Goal: Information Seeking & Learning: Learn about a topic

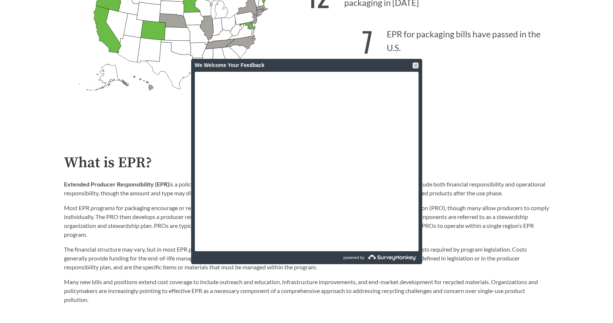
scroll to position [1388, 0]
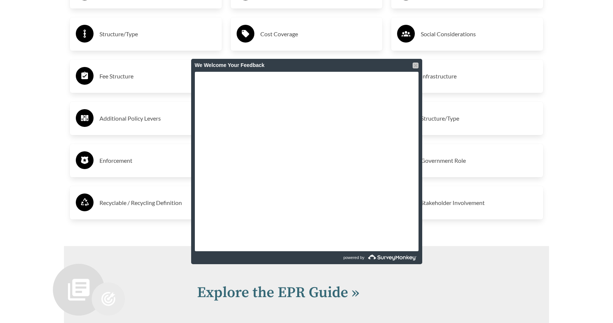
click at [414, 65] on div at bounding box center [415, 65] width 6 height 6
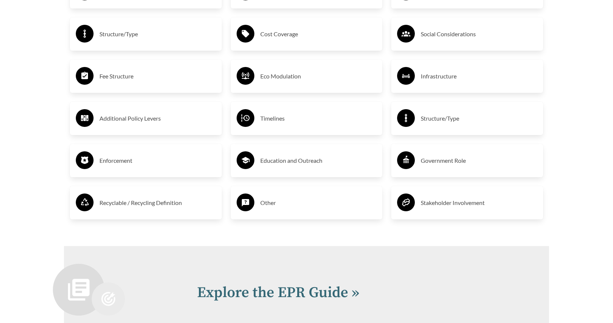
click at [121, 161] on h3 "Enforcement" at bounding box center [157, 161] width 116 height 12
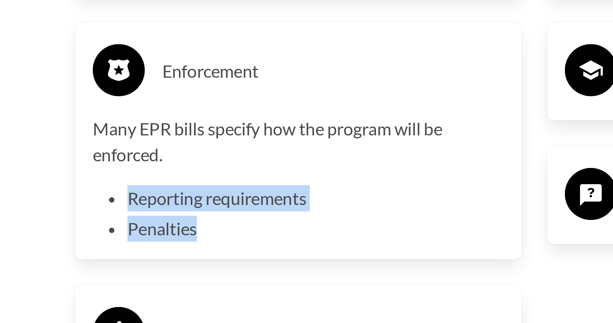
drag, startPoint x: 88, startPoint y: 206, endPoint x: 115, endPoint y: 216, distance: 28.7
click at [115, 216] on ul "Reporting requirements Penalties" at bounding box center [152, 208] width 128 height 19
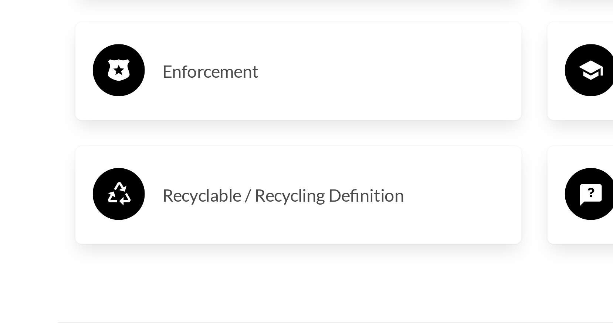
click at [107, 154] on div "Enforcement" at bounding box center [146, 160] width 140 height 21
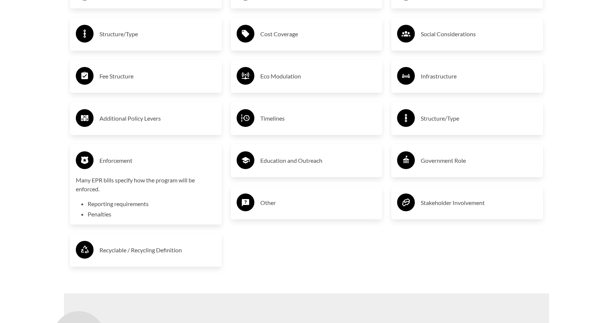
click at [340, 228] on div "Covered Entities or End Users Producer Responsibility Organization Cost Coverag…" at bounding box center [306, 100] width 161 height 360
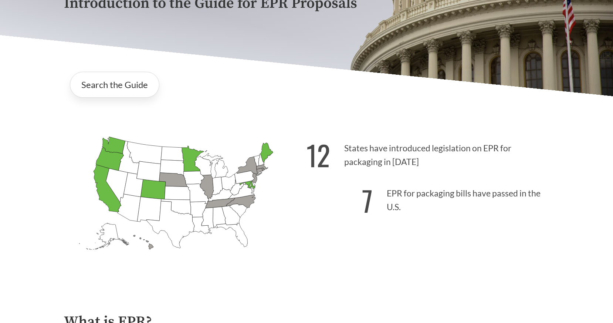
scroll to position [0, 0]
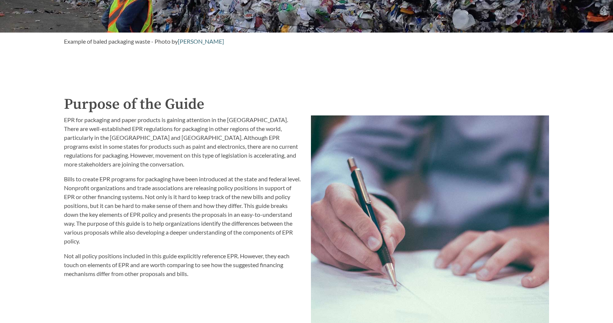
click at [256, 152] on p "EPR for packaging and paper products is gaining attention in the [GEOGRAPHIC_DA…" at bounding box center [183, 141] width 238 height 53
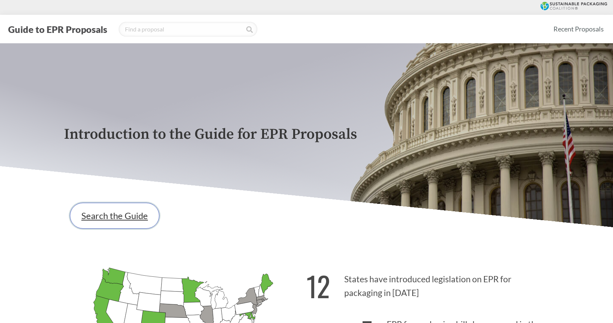
click at [108, 218] on link "Search the Guide" at bounding box center [114, 216] width 89 height 26
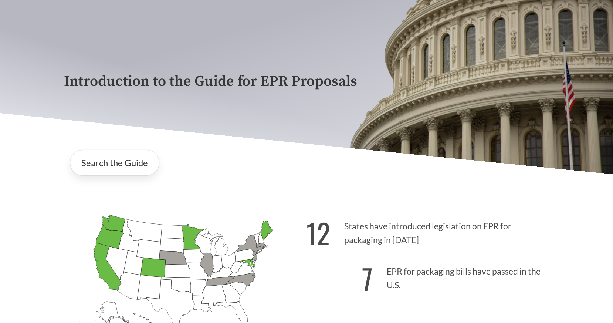
scroll to position [54, 0]
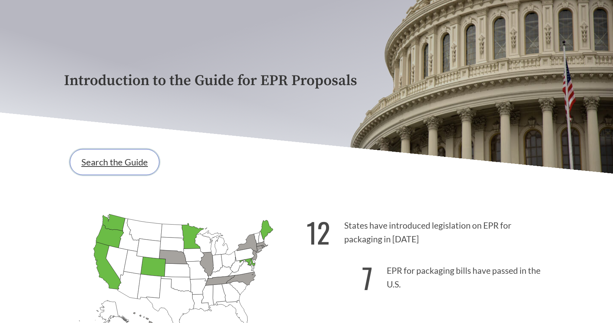
click at [141, 167] on link "Search the Guide" at bounding box center [114, 162] width 89 height 26
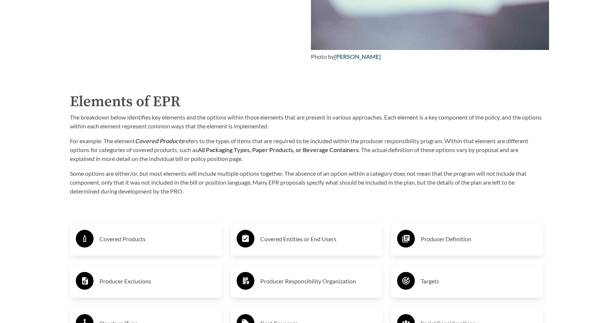
scroll to position [1102, 0]
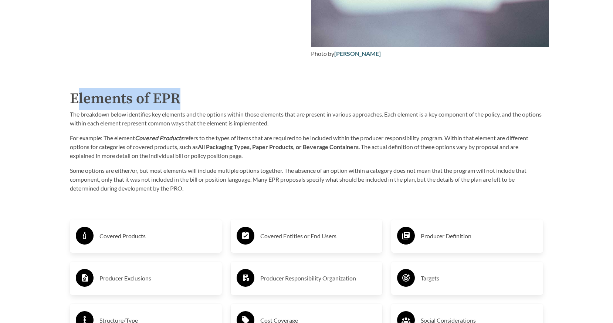
drag, startPoint x: 73, startPoint y: 96, endPoint x: 187, endPoint y: 90, distance: 114.0
click at [187, 90] on h2 "Elements of EPR" at bounding box center [306, 99] width 473 height 22
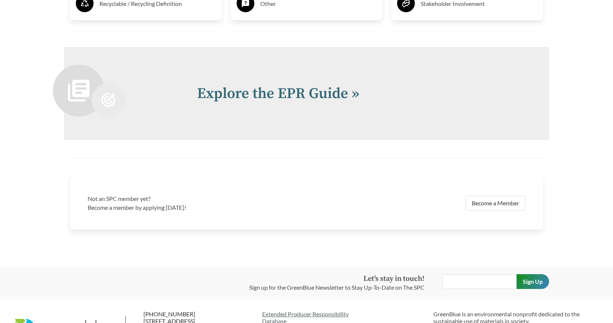
scroll to position [1596, 0]
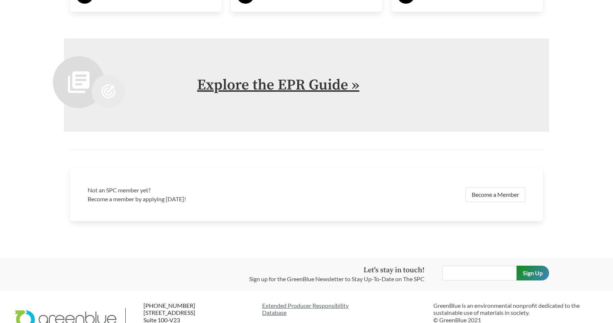
click at [320, 90] on link "Explore the EPR Guide »" at bounding box center [278, 85] width 162 height 18
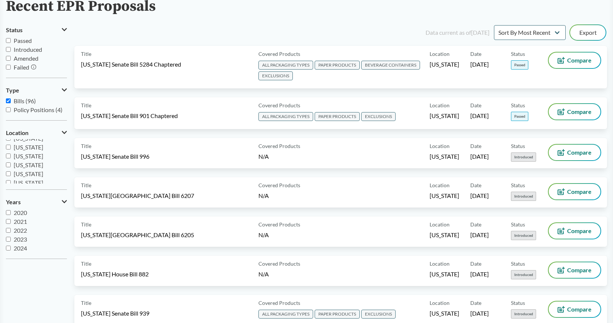
scroll to position [139, 0]
click at [8, 146] on input "[US_STATE]" at bounding box center [8, 146] width 5 height 5
checkbox input "true"
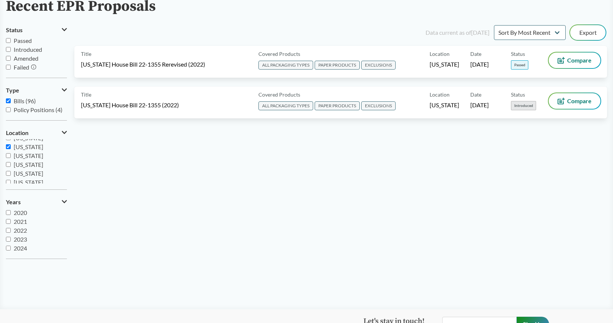
click at [8, 101] on input "Bills (96)" at bounding box center [8, 100] width 5 height 5
checkbox input "false"
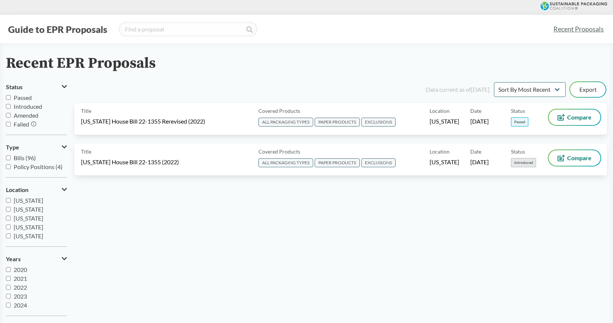
click at [312, 57] on div "Recent EPR Proposals" at bounding box center [306, 63] width 601 height 17
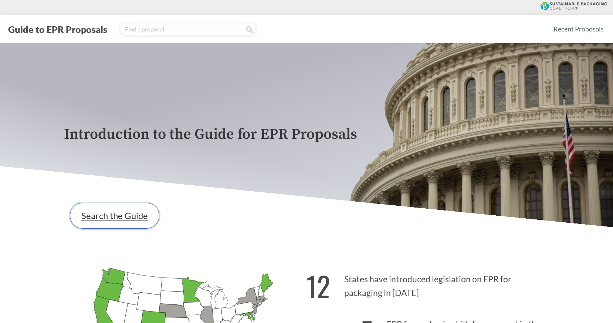
click at [118, 218] on link "Search the Guide" at bounding box center [114, 216] width 89 height 26
